Goal: Browse casually

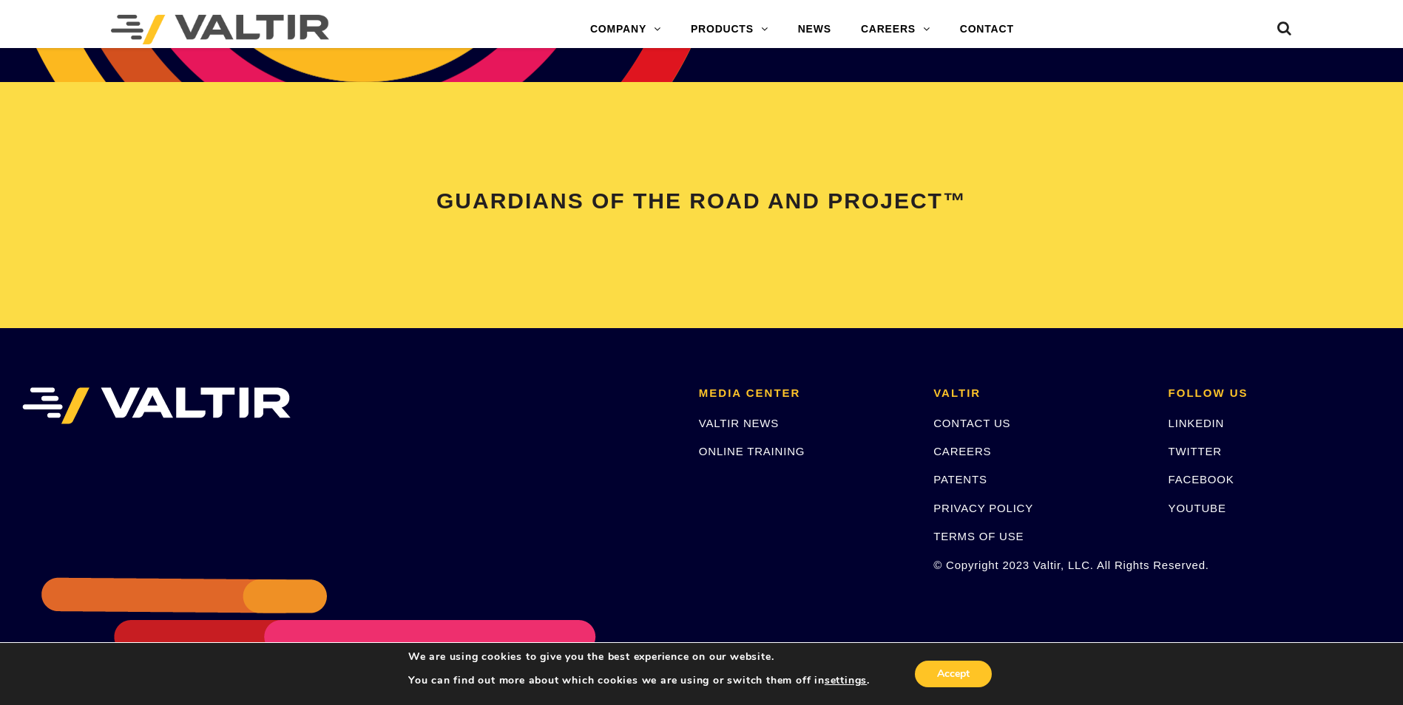
scroll to position [3106, 0]
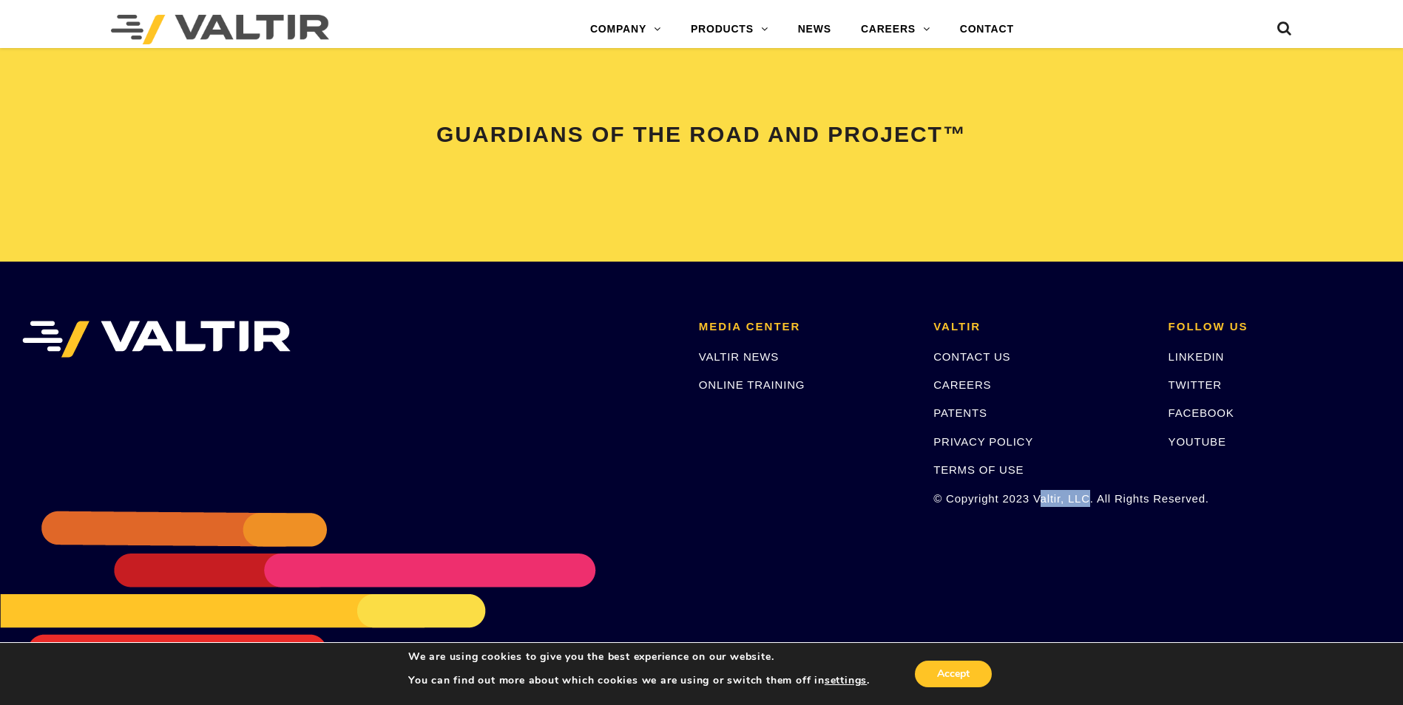
drag, startPoint x: 1038, startPoint y: 499, endPoint x: 1086, endPoint y: 497, distance: 48.9
click at [1086, 497] on p "© Copyright 2023 Valtir, LLC. All Rights Reserved." at bounding box center [1039, 498] width 212 height 17
click at [1035, 502] on p "© Copyright 2023 Valtir, LLC. All Rights Reserved." at bounding box center [1039, 498] width 212 height 17
drag, startPoint x: 1034, startPoint y: 502, endPoint x: 1080, endPoint y: 500, distance: 46.6
click at [1080, 500] on p "© Copyright 2023 Valtir, LLC. All Rights Reserved." at bounding box center [1039, 498] width 212 height 17
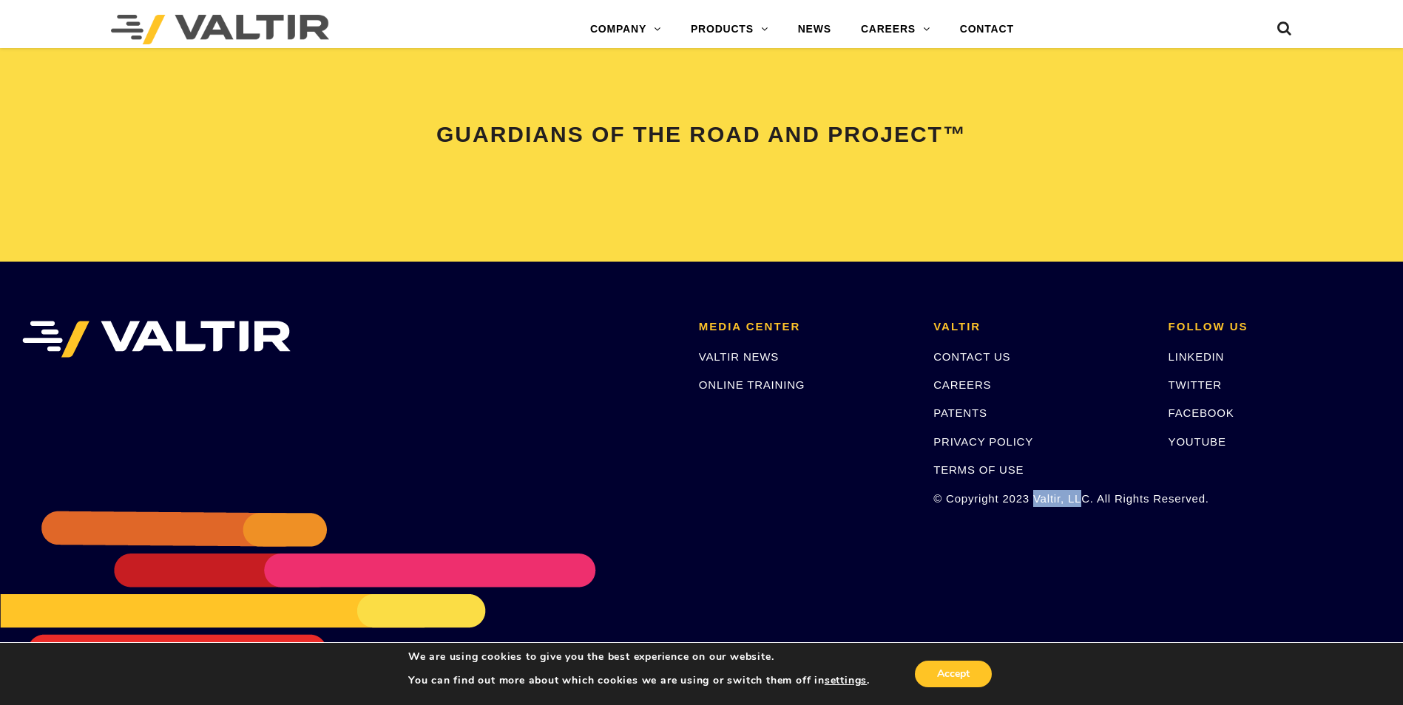
click at [1080, 500] on p "© Copyright 2023 Valtir, LLC. All Rights Reserved." at bounding box center [1039, 498] width 212 height 17
drag, startPoint x: 1039, startPoint y: 502, endPoint x: 1085, endPoint y: 498, distance: 46.0
click at [1087, 498] on p "© Copyright 2023 Valtir, LLC. All Rights Reserved." at bounding box center [1039, 498] width 212 height 17
click at [1038, 501] on p "© Copyright 2023 Valtir, LLC. All Rights Reserved." at bounding box center [1039, 498] width 212 height 17
drag, startPoint x: 1038, startPoint y: 501, endPoint x: 1083, endPoint y: 500, distance: 45.1
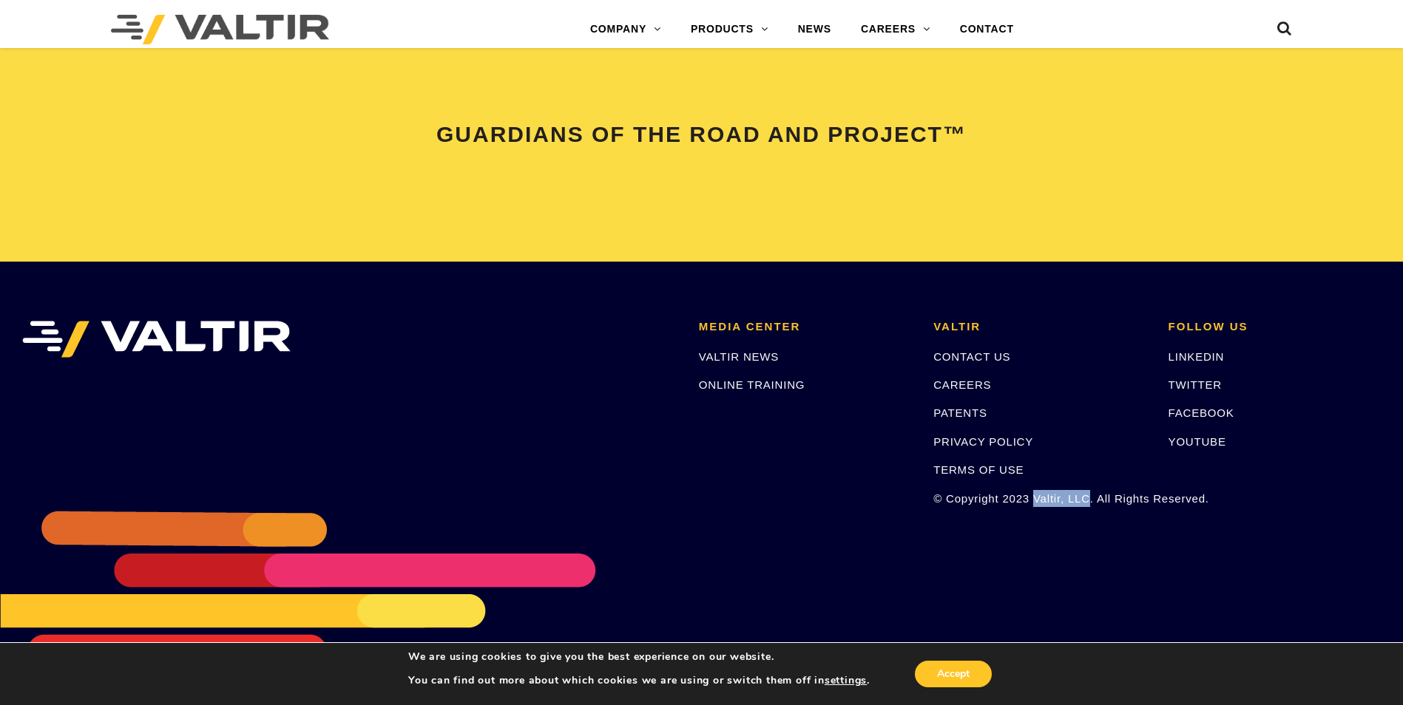
click at [1083, 500] on p "© Copyright 2023 Valtir, LLC. All Rights Reserved." at bounding box center [1039, 498] width 212 height 17
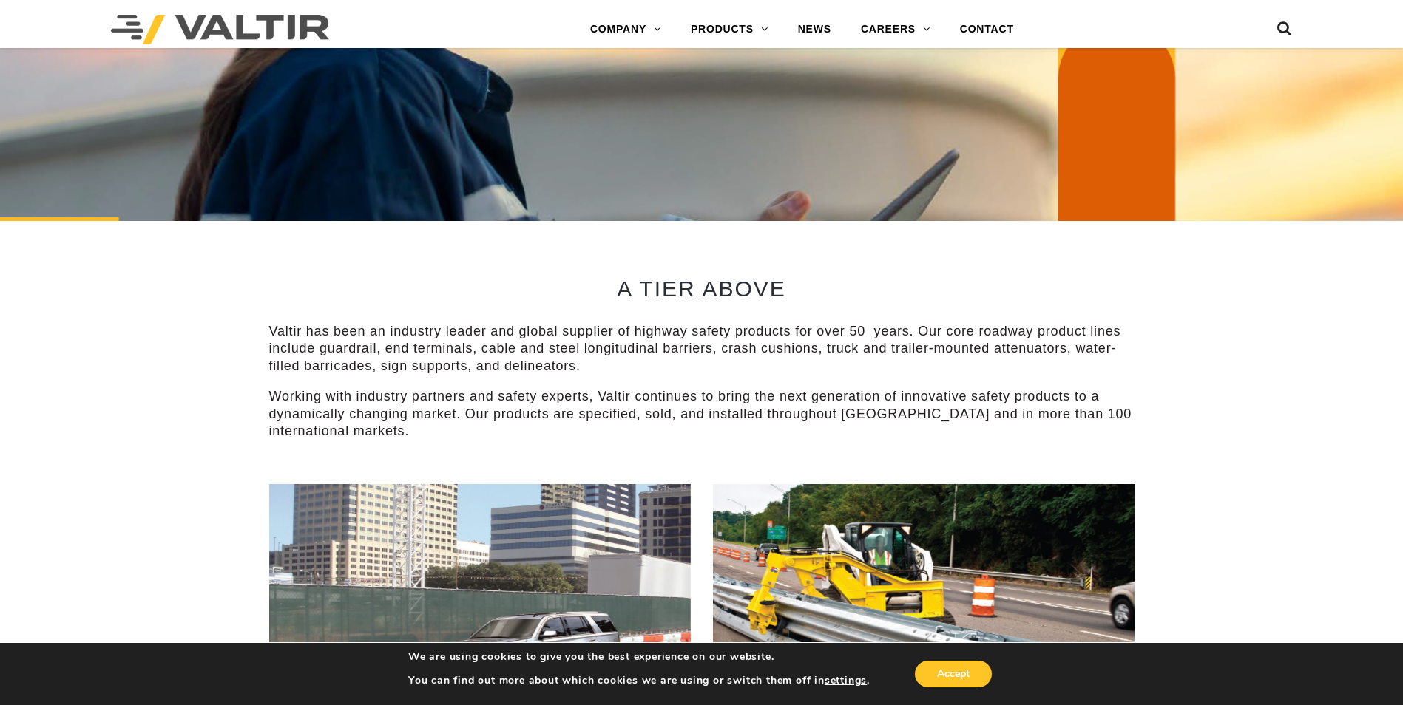
scroll to position [592, 0]
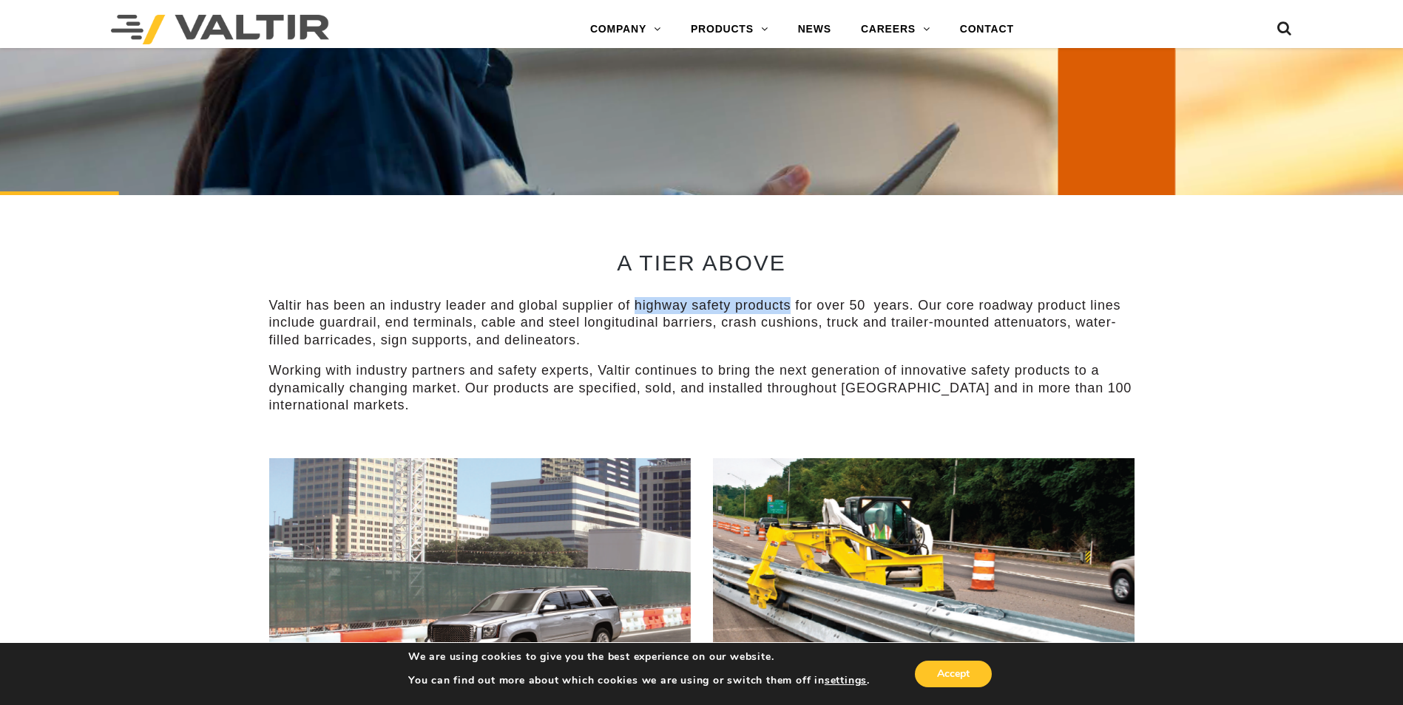
drag, startPoint x: 634, startPoint y: 307, endPoint x: 791, endPoint y: 304, distance: 156.1
click at [791, 304] on p "Valtir has been an industry leader and global supplier of highway safety produc…" at bounding box center [701, 323] width 865 height 52
